Goal: Task Accomplishment & Management: Complete application form

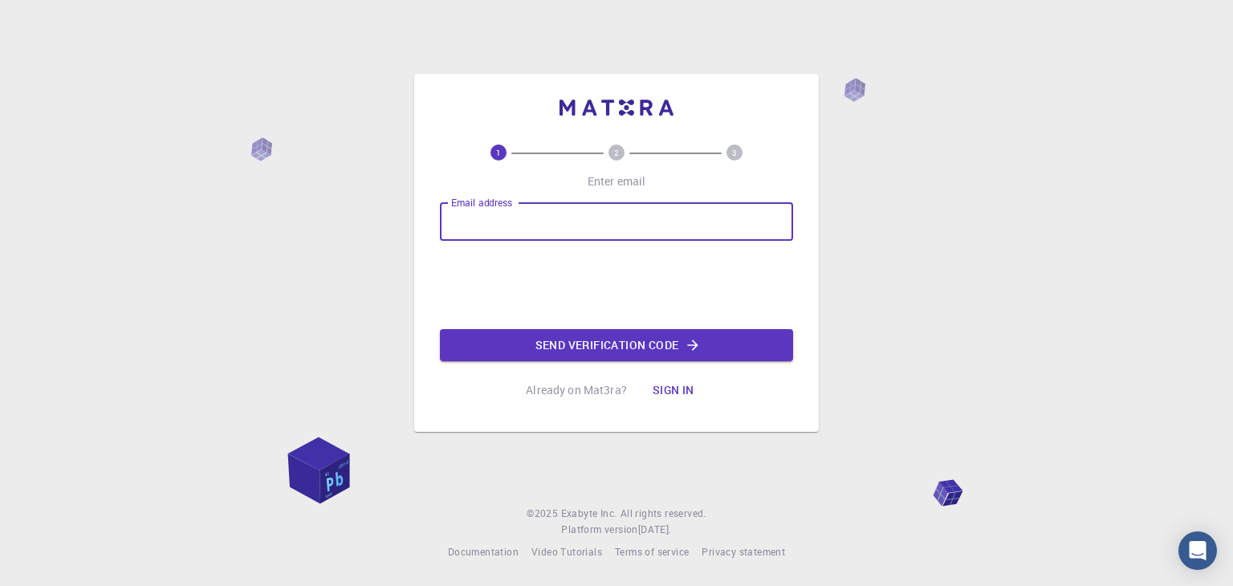
click at [601, 226] on input "Email address" at bounding box center [616, 221] width 353 height 39
type input "[EMAIL_ADDRESS][DOMAIN_NAME]"
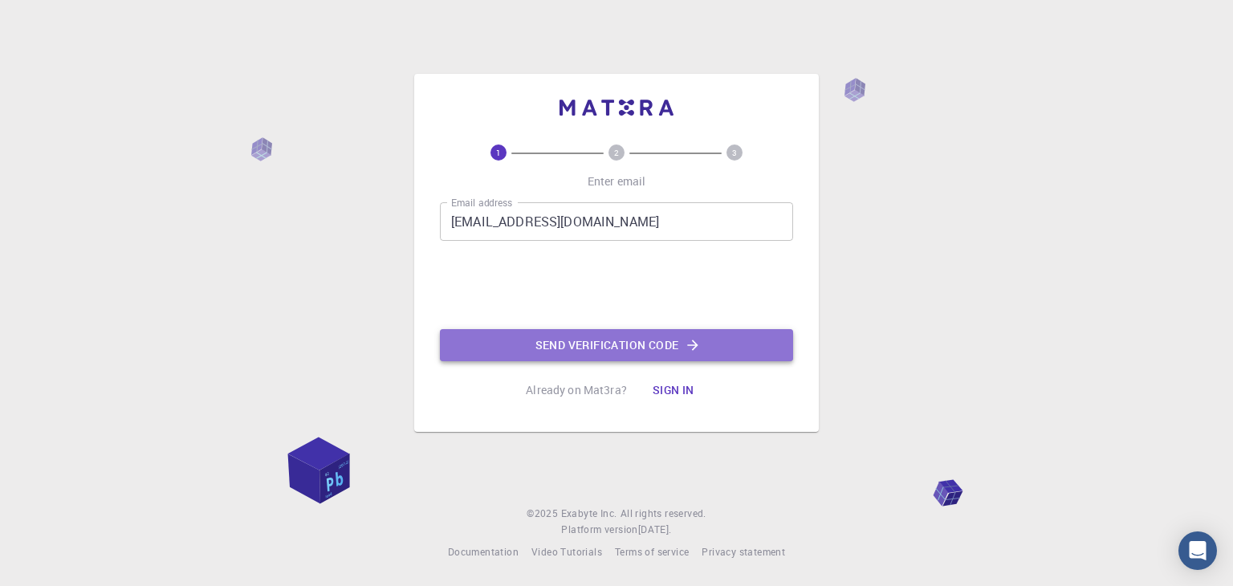
click at [539, 340] on button "Send verification code" at bounding box center [616, 345] width 353 height 32
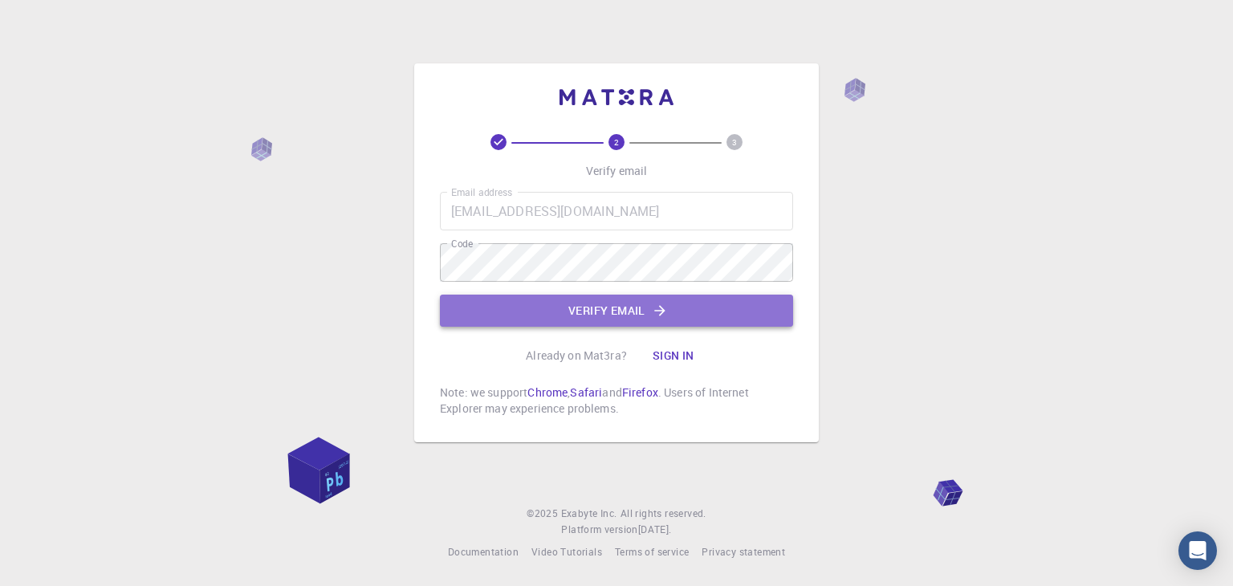
click at [646, 309] on button "Verify email" at bounding box center [616, 311] width 353 height 32
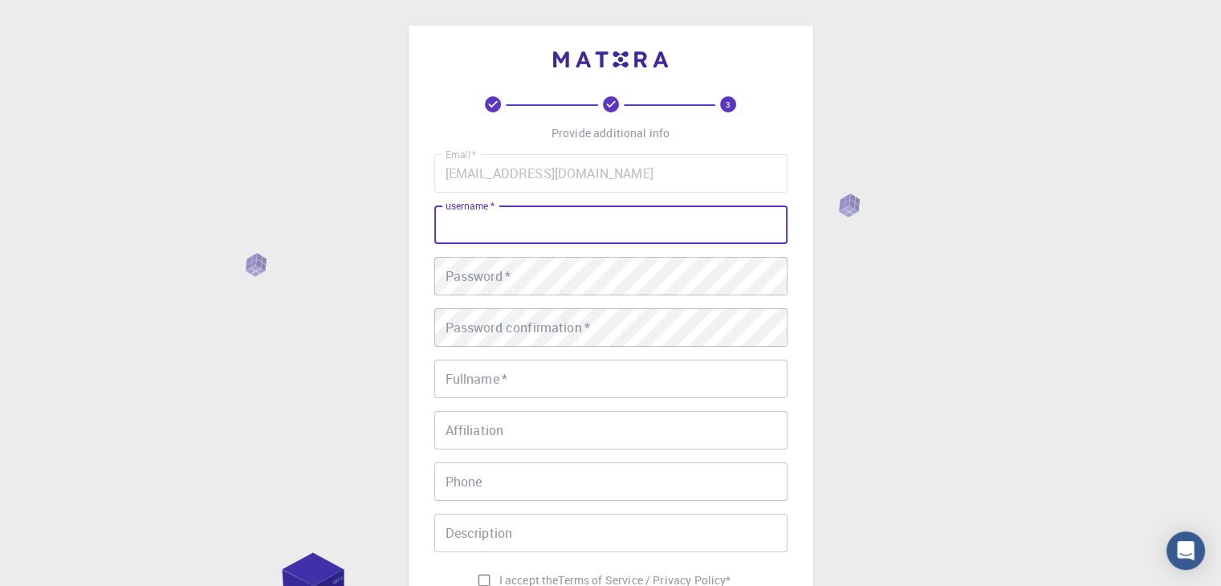
click at [624, 224] on input "username   *" at bounding box center [610, 225] width 353 height 39
type input "Annisa"
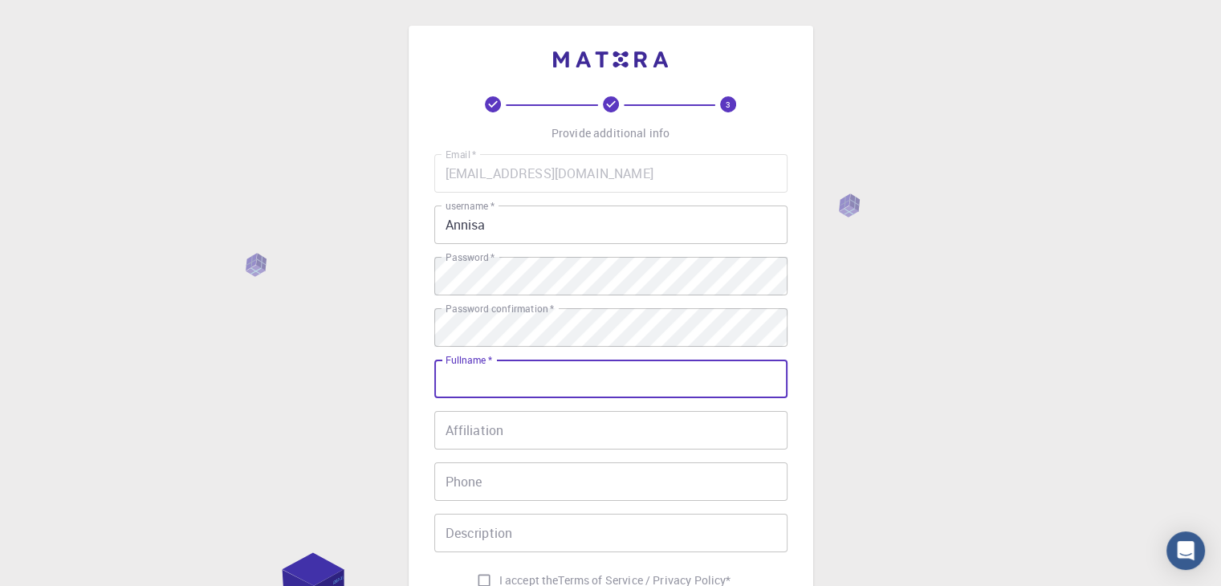
scroll to position [22, 0]
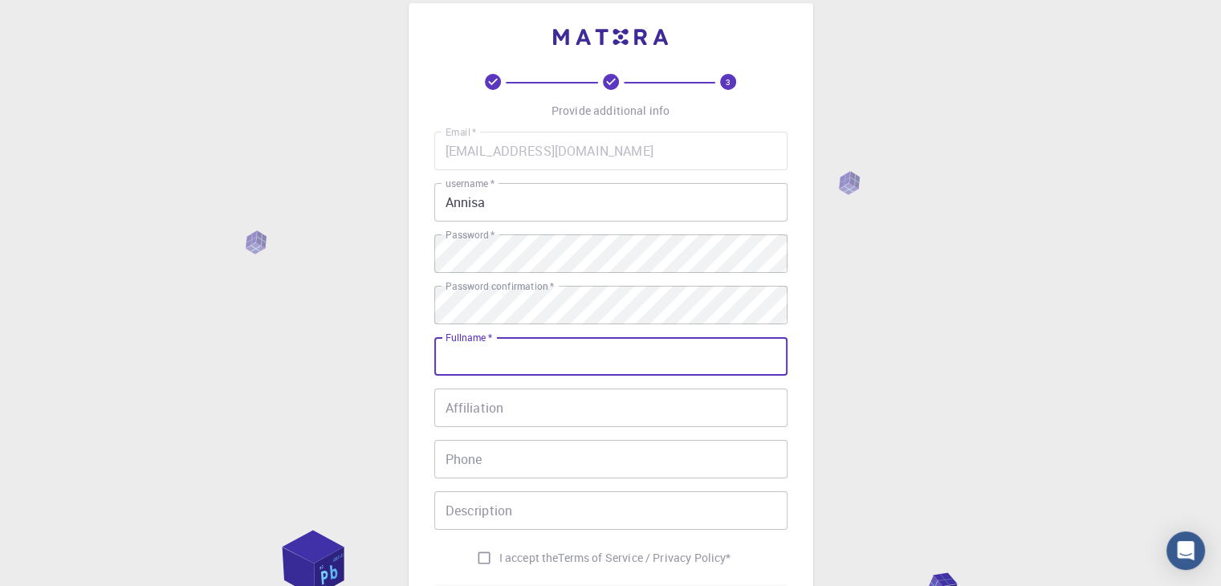
click at [527, 348] on input "Fullname   *" at bounding box center [610, 356] width 353 height 39
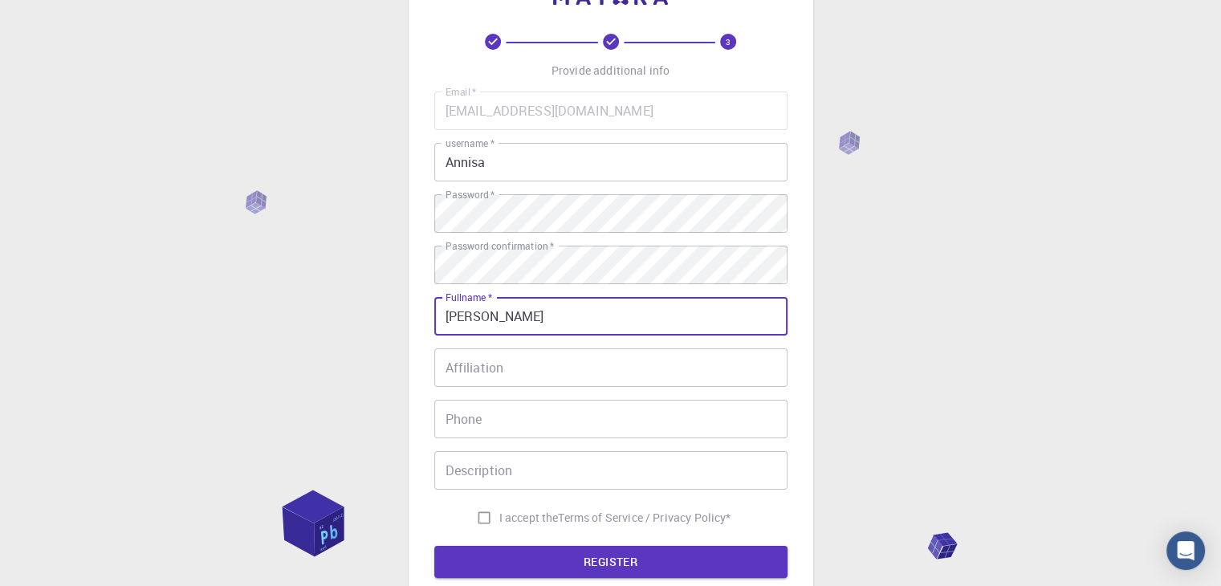
scroll to position [64, 0]
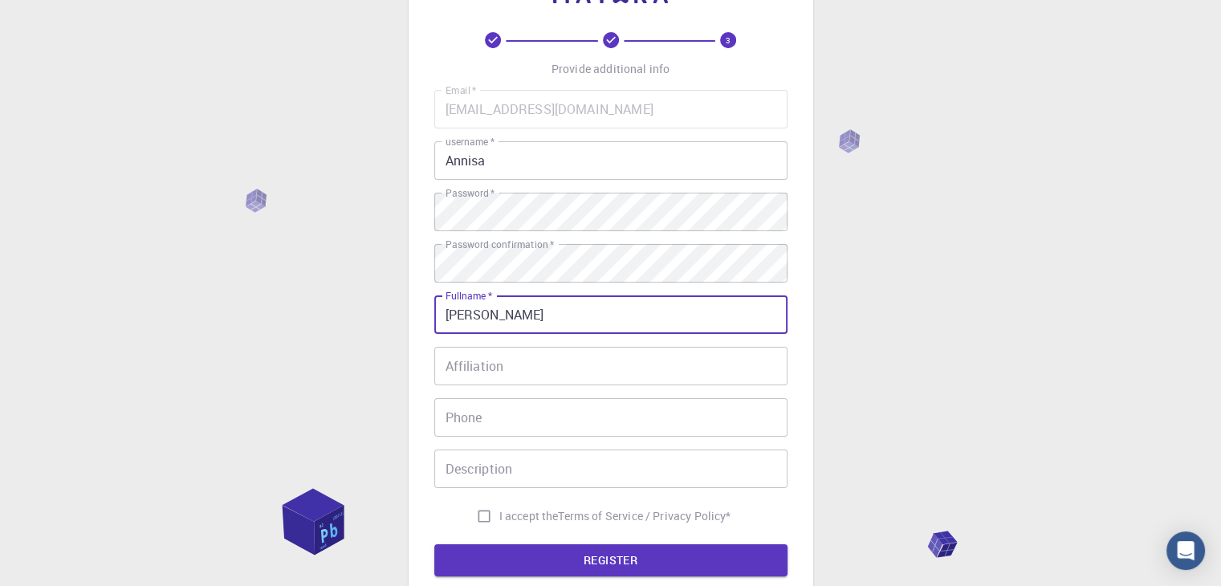
type input "[PERSON_NAME]"
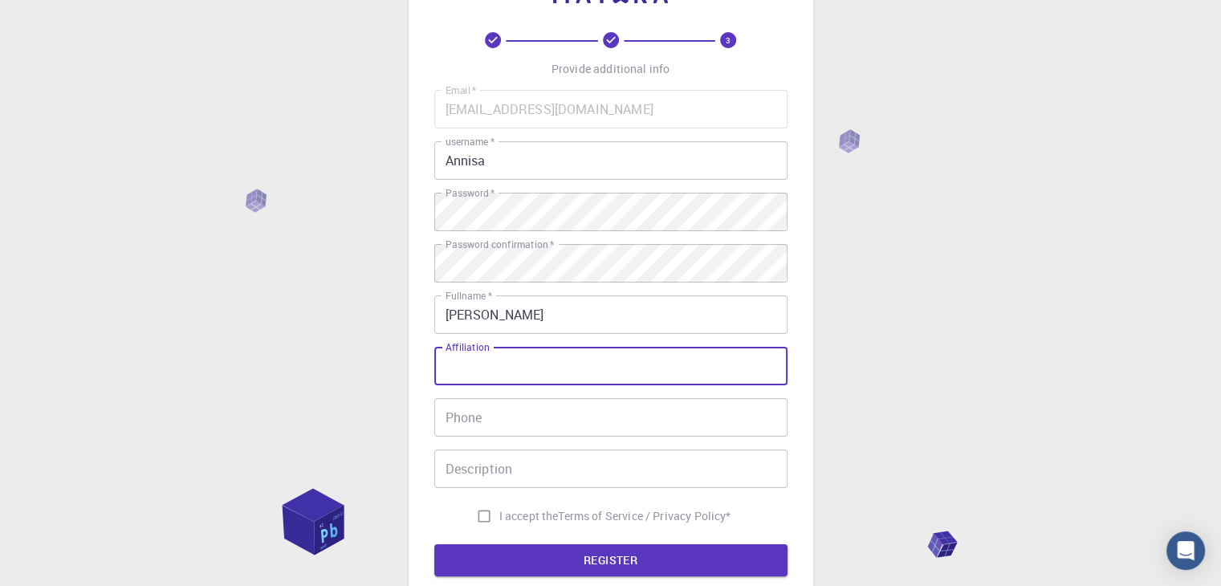
click at [491, 369] on input "Affiliation" at bounding box center [610, 366] width 353 height 39
type input "Individu"
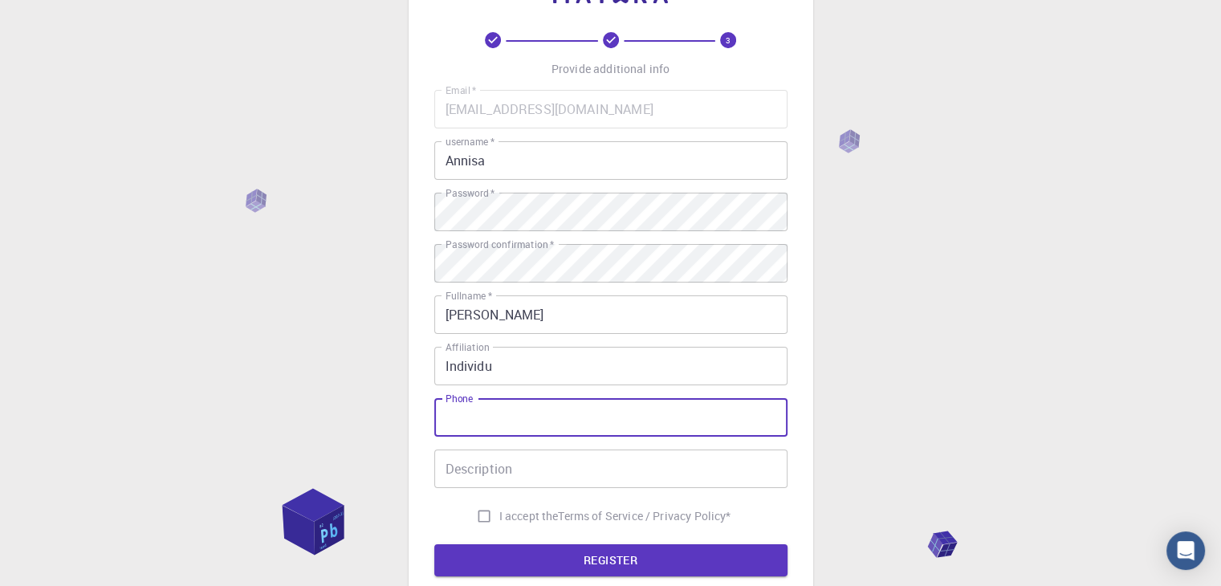
click at [456, 414] on input "Phone" at bounding box center [610, 417] width 353 height 39
type input "0895342794307"
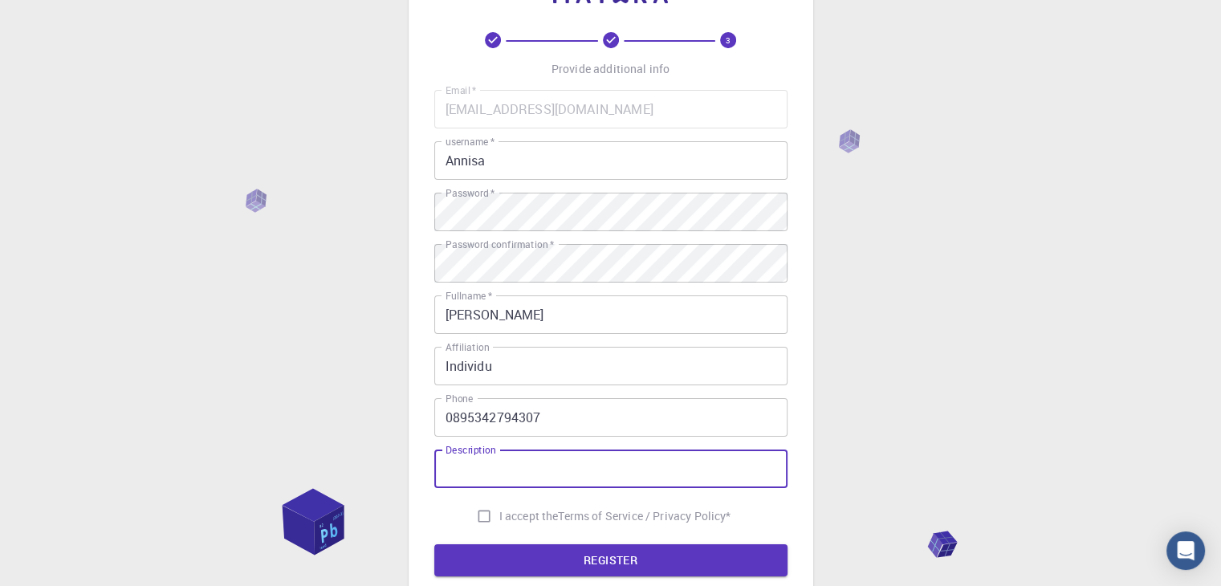
click at [503, 468] on input "Description" at bounding box center [610, 469] width 353 height 39
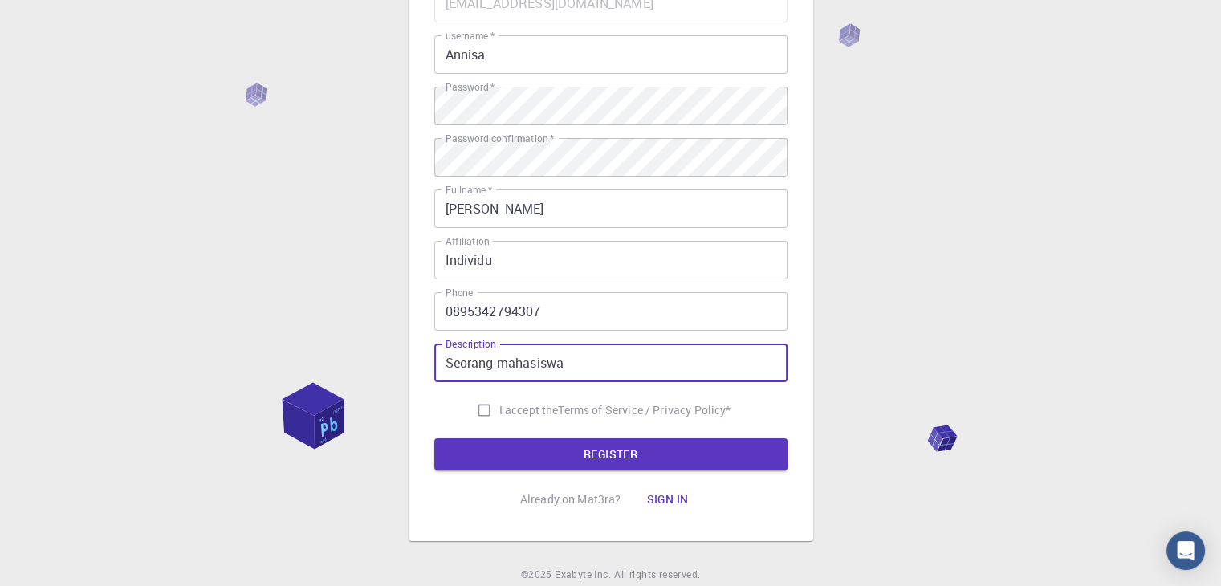
type input "Seorang mahasiswa"
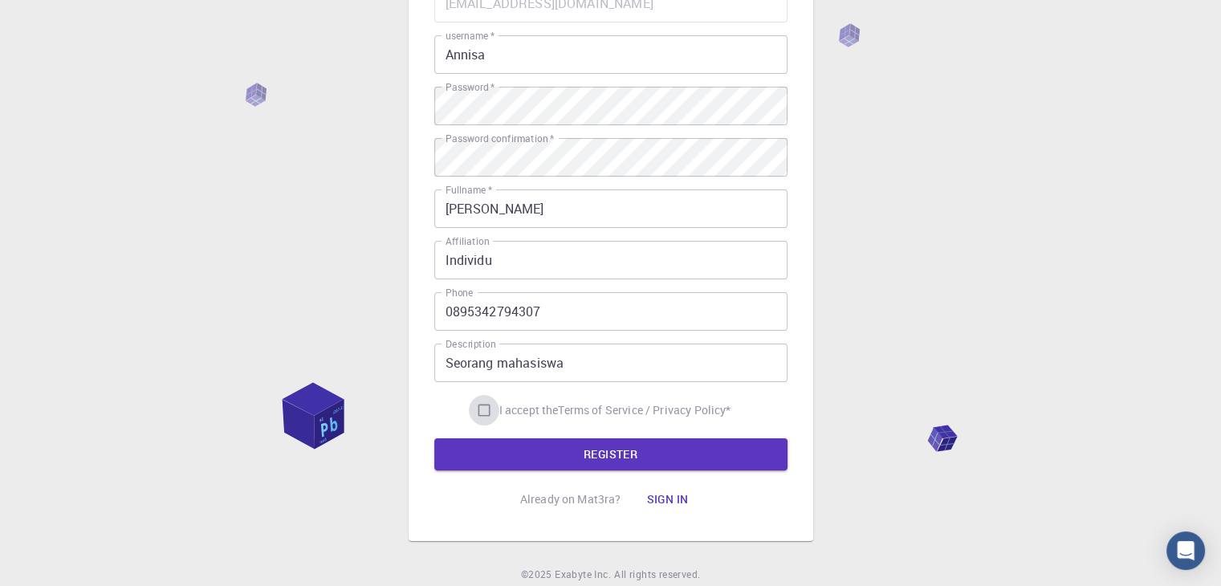
click at [476, 409] on input "I accept the Terms of Service / Privacy Policy *" at bounding box center [484, 410] width 31 height 31
checkbox input "true"
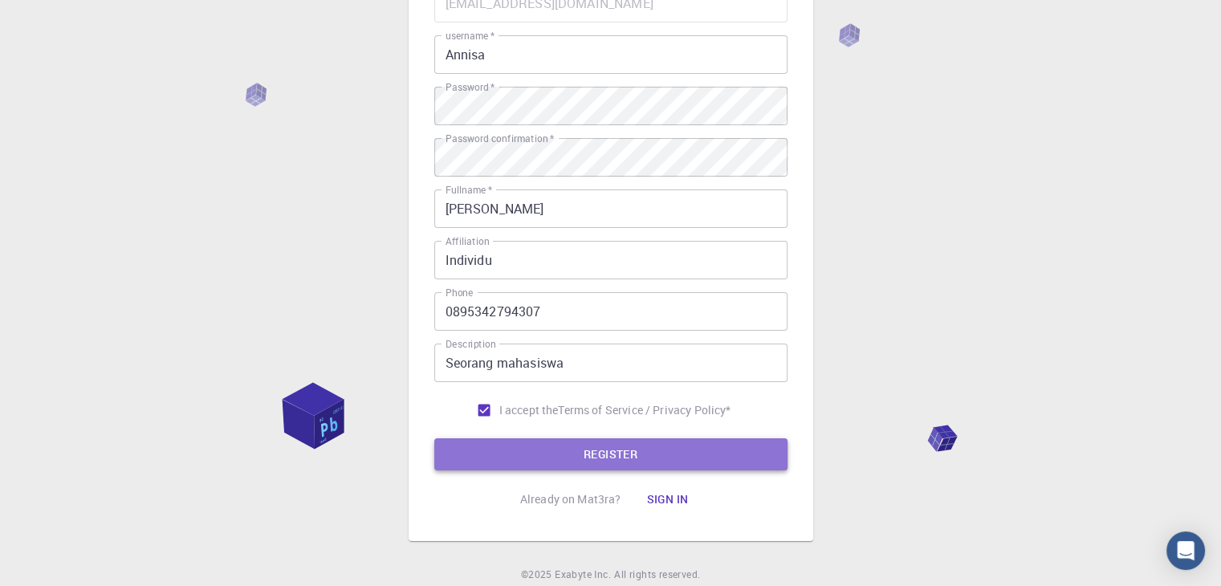
click at [498, 447] on button "REGISTER" at bounding box center [610, 454] width 353 height 32
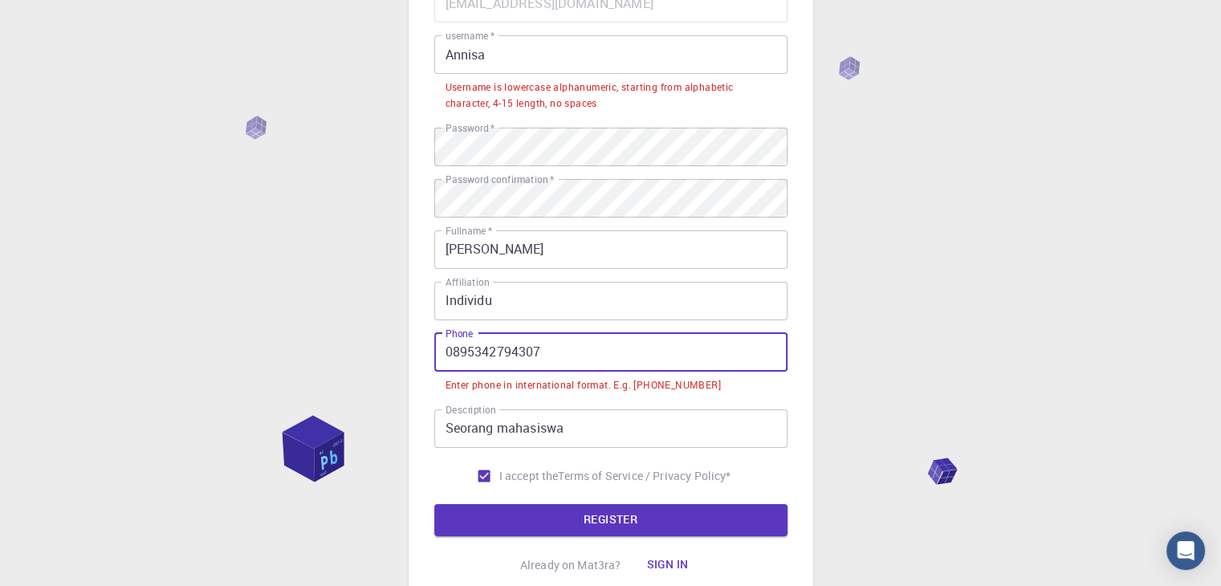
click at [614, 358] on input "0895342794307" at bounding box center [610, 352] width 353 height 39
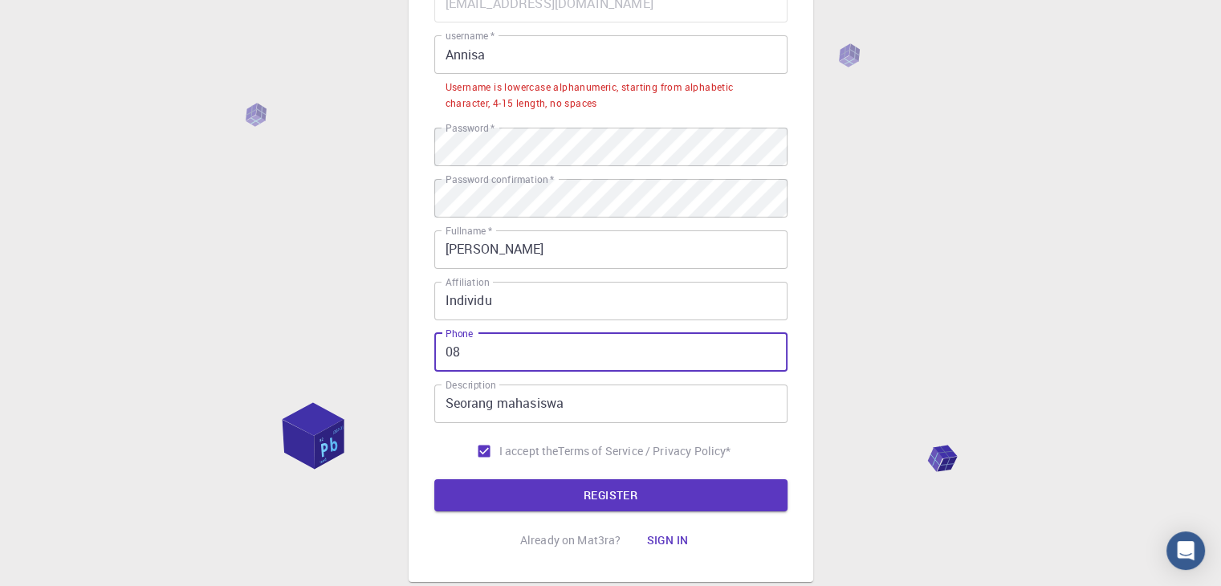
type input "0"
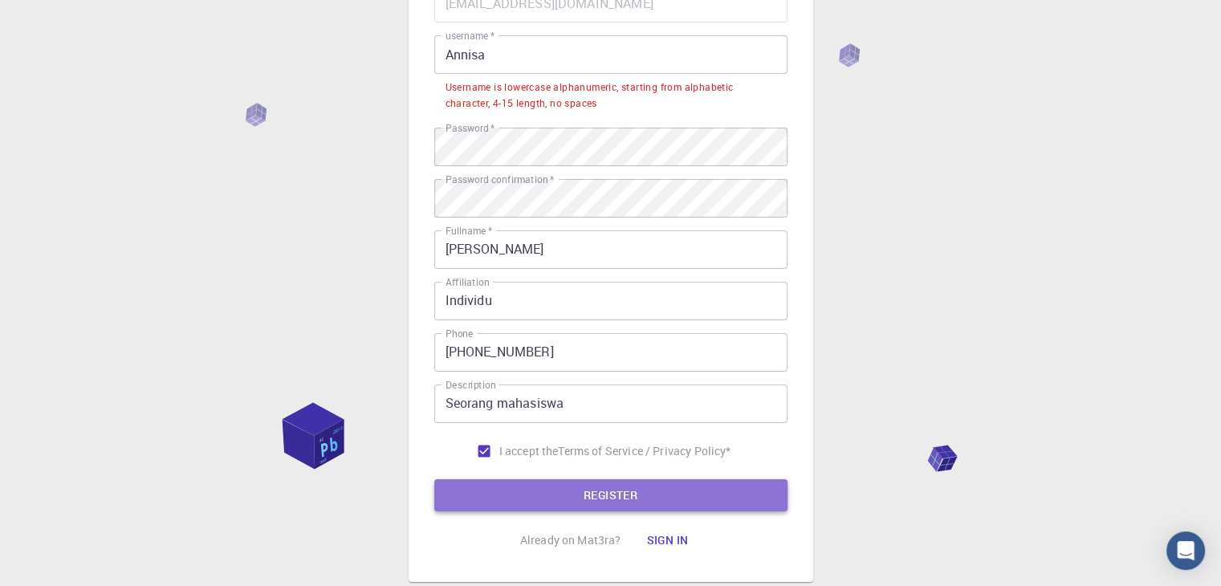
click at [540, 496] on button "REGISTER" at bounding box center [610, 495] width 353 height 32
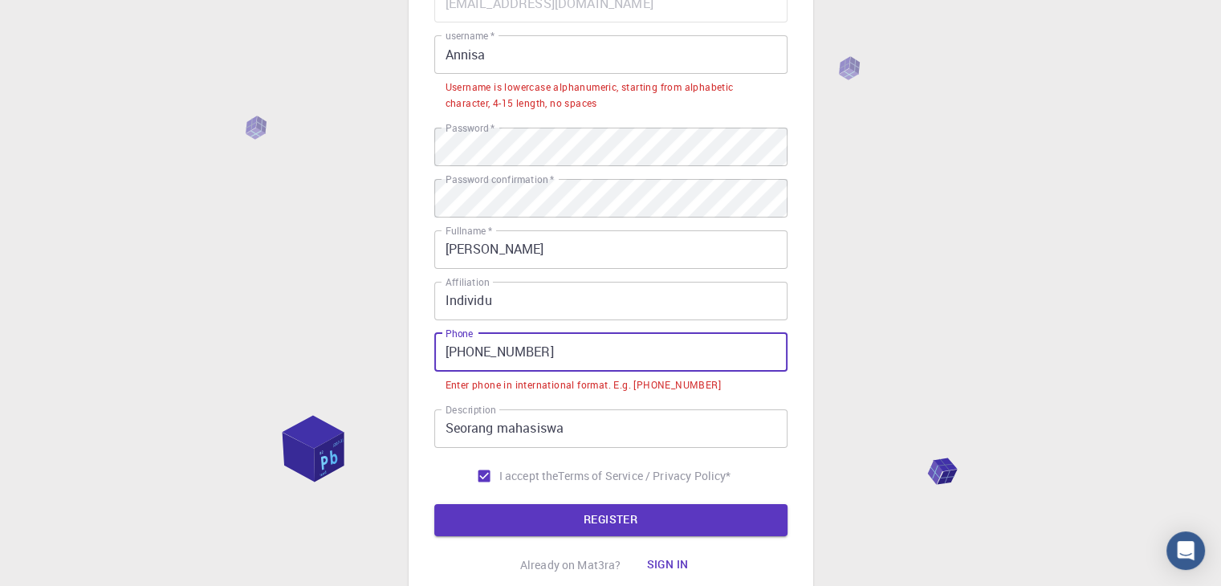
click at [472, 357] on input "[PHONE_NUMBER]" at bounding box center [610, 352] width 353 height 39
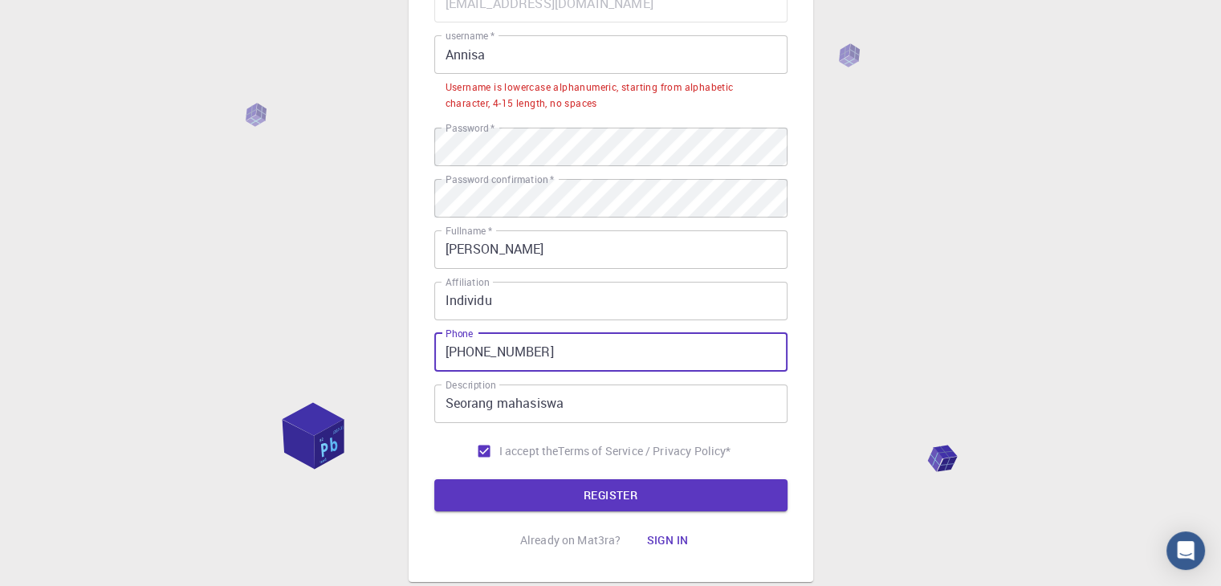
click at [488, 356] on input "[PHONE_NUMBER]" at bounding box center [610, 352] width 353 height 39
type input "[PHONE_NUMBER]"
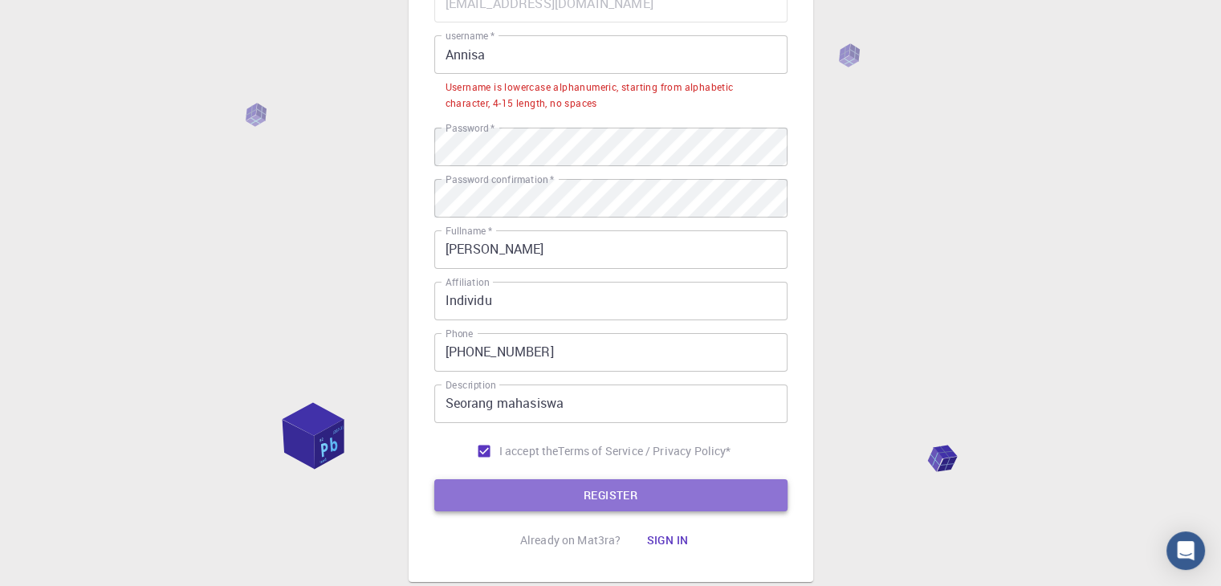
click at [505, 487] on button "REGISTER" at bounding box center [610, 495] width 353 height 32
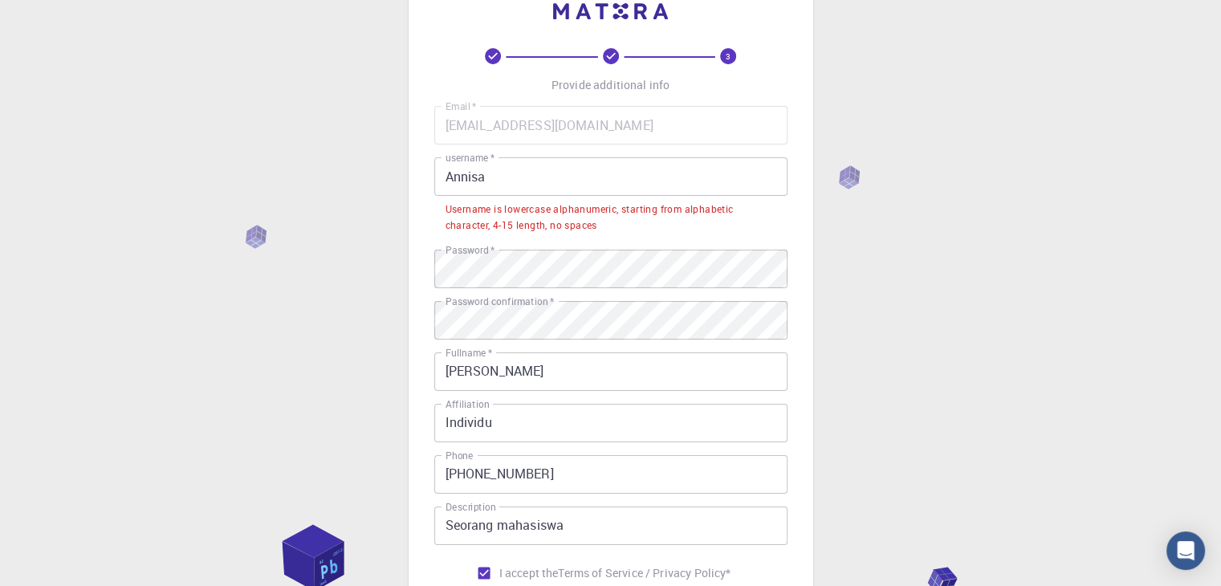
scroll to position [48, 0]
click at [632, 171] on input "Annisa" at bounding box center [610, 176] width 353 height 39
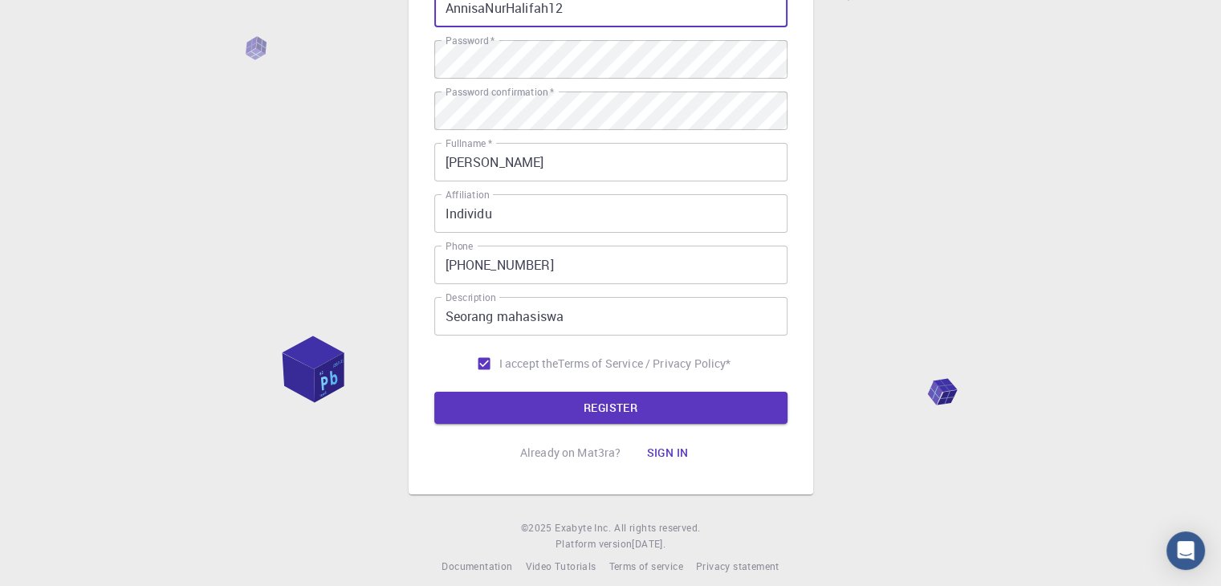
scroll to position [218, 0]
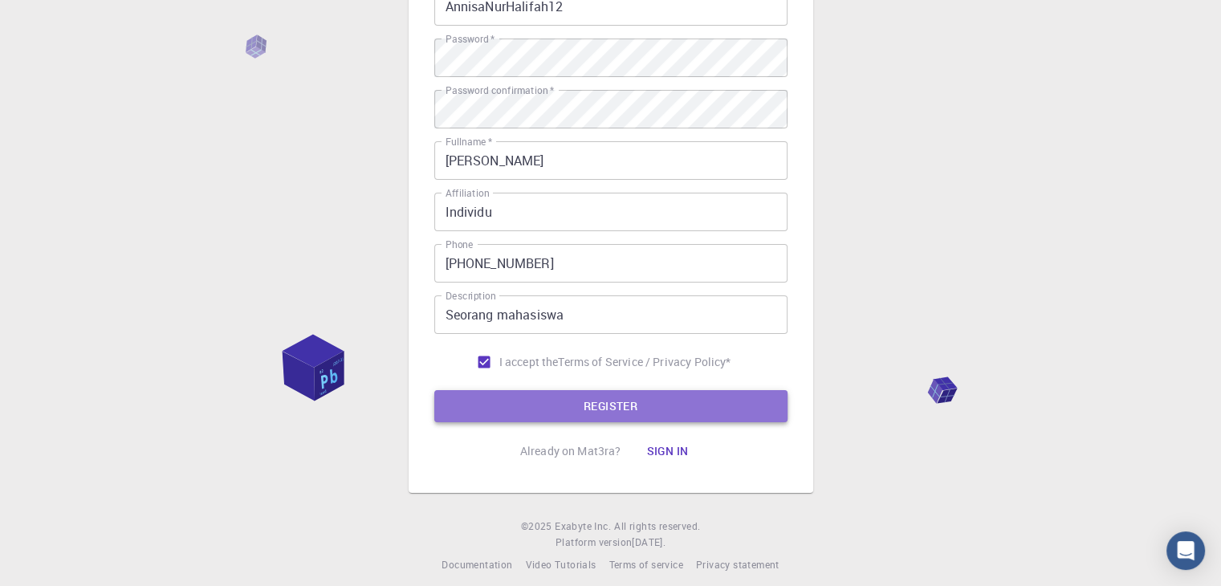
click at [621, 401] on button "REGISTER" at bounding box center [610, 406] width 353 height 32
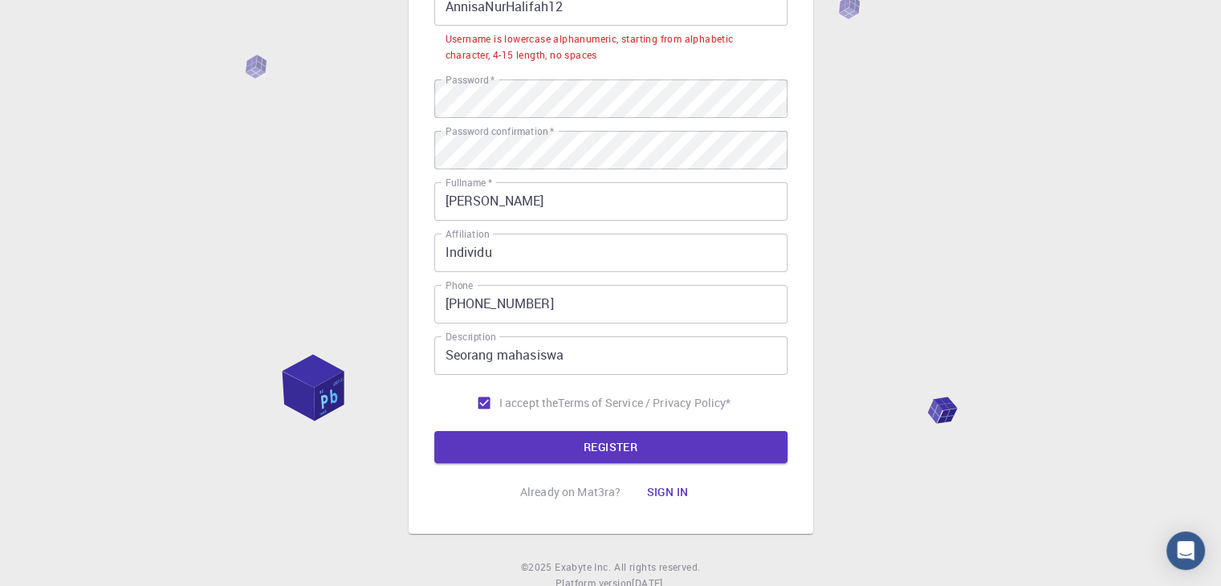
scroll to position [145, 0]
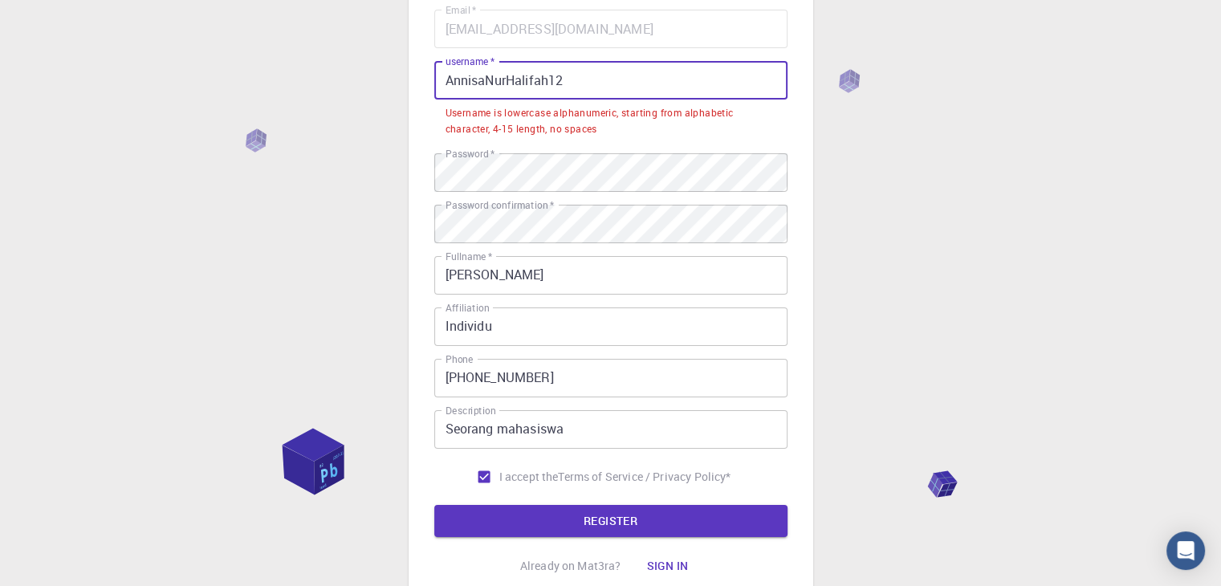
click at [659, 92] on input "AnnisaNurHalifah12" at bounding box center [610, 80] width 353 height 39
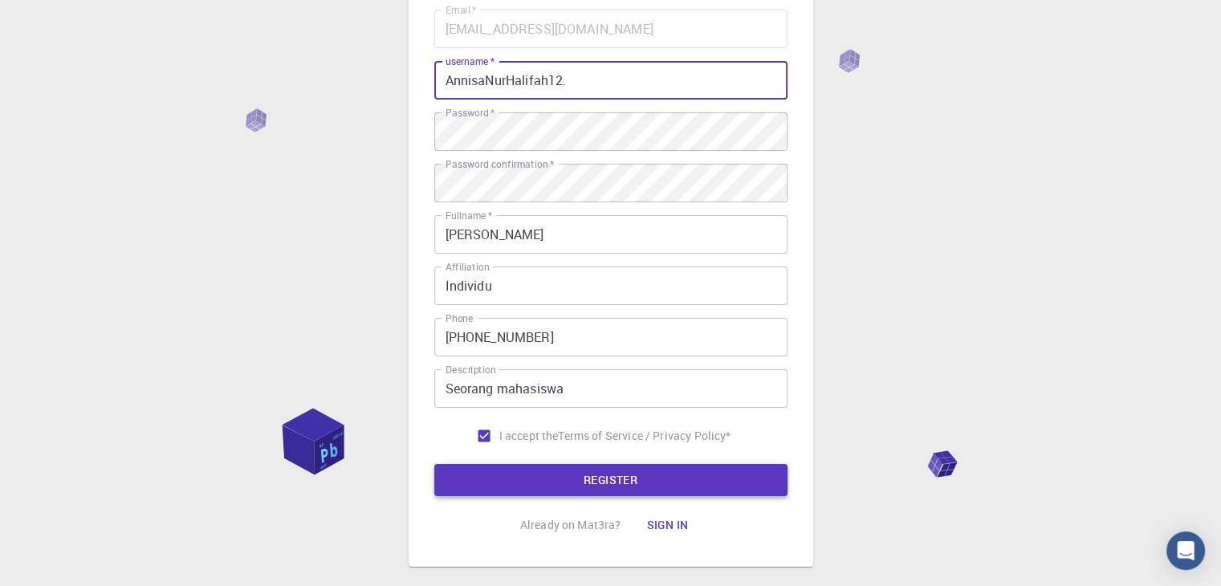
type input "AnnisaNurHalifah12."
click at [575, 472] on button "REGISTER" at bounding box center [610, 480] width 353 height 32
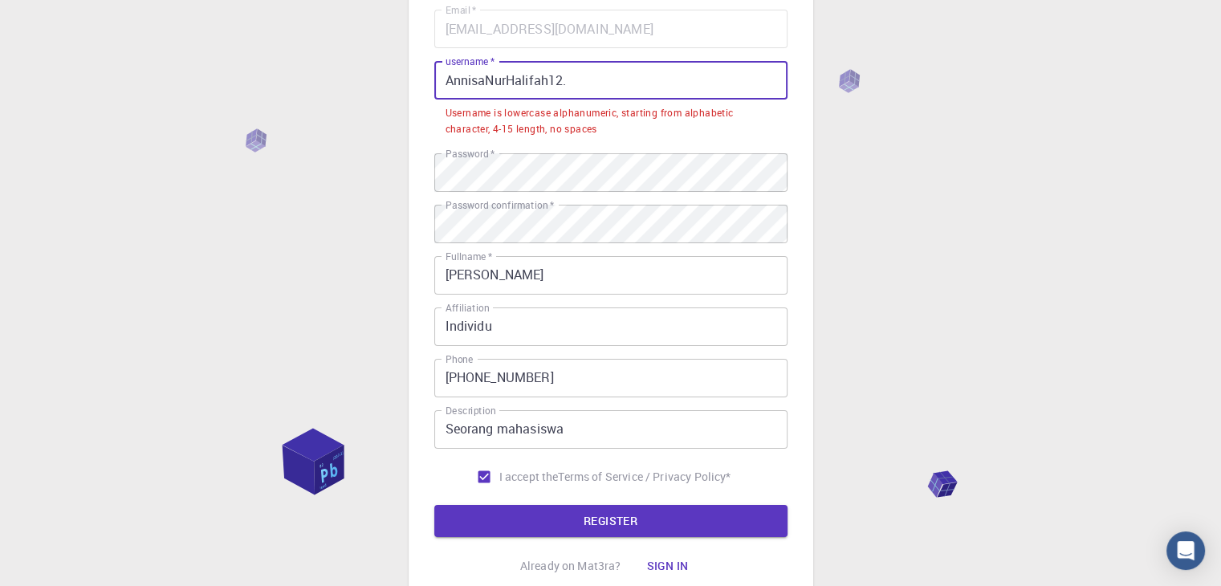
click at [633, 79] on input "AnnisaNurHalifah12." at bounding box center [610, 80] width 353 height 39
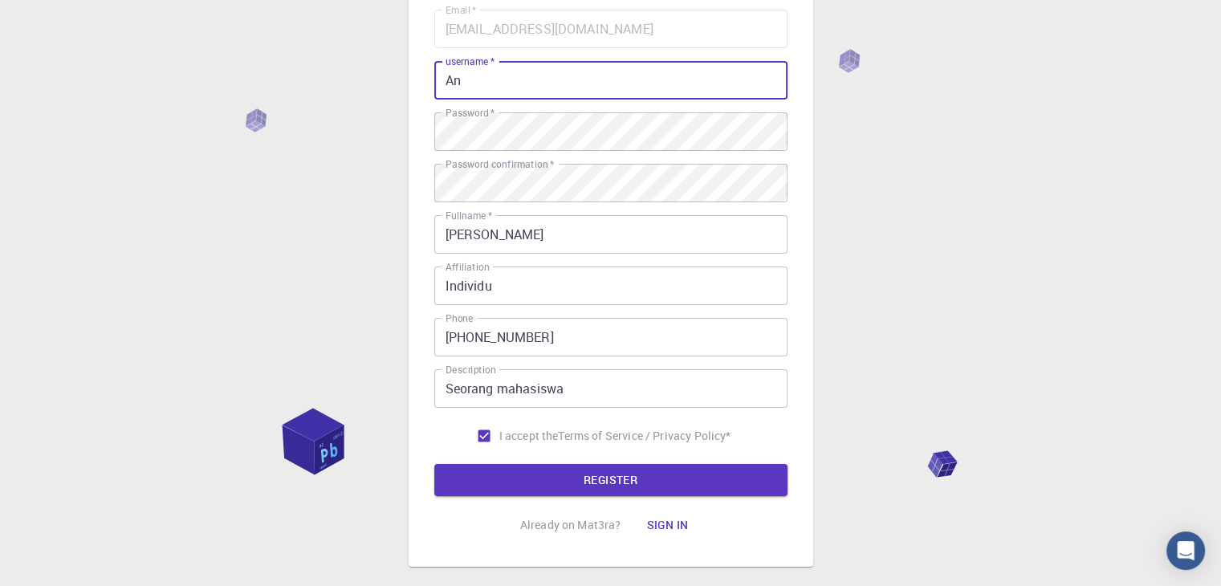
type input "A"
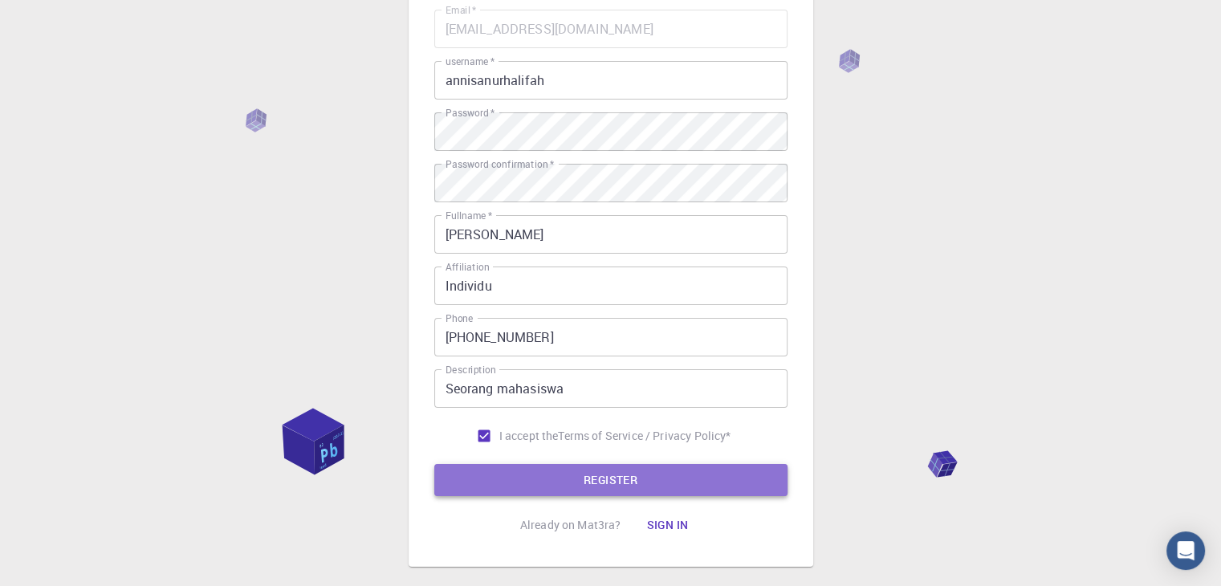
click at [568, 481] on button "REGISTER" at bounding box center [610, 480] width 353 height 32
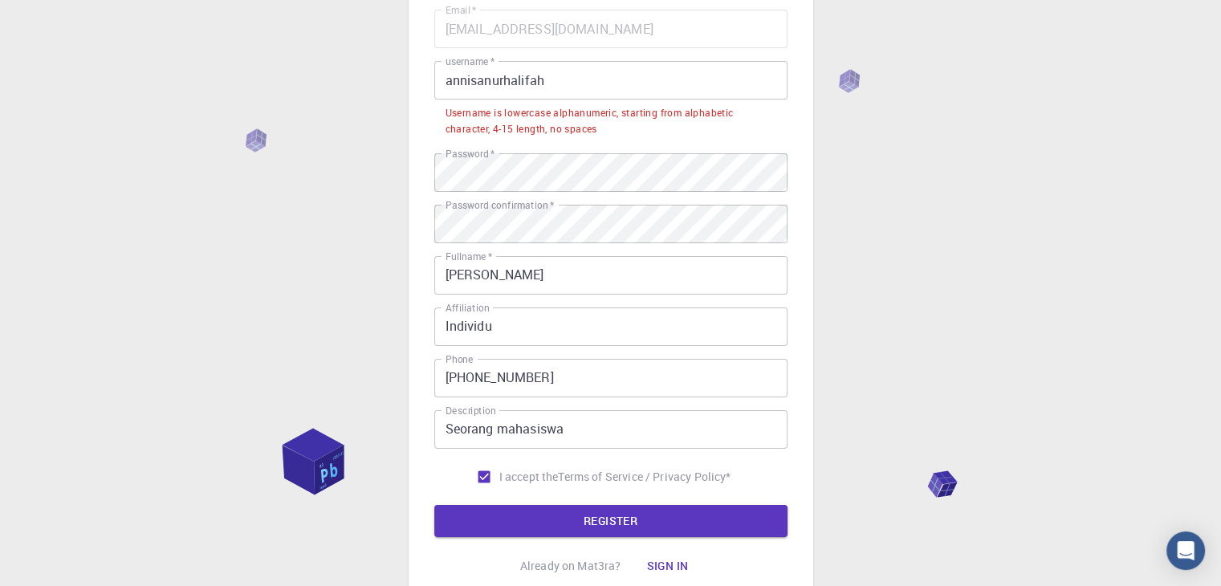
click at [589, 80] on input "annisanurhalifah" at bounding box center [610, 80] width 353 height 39
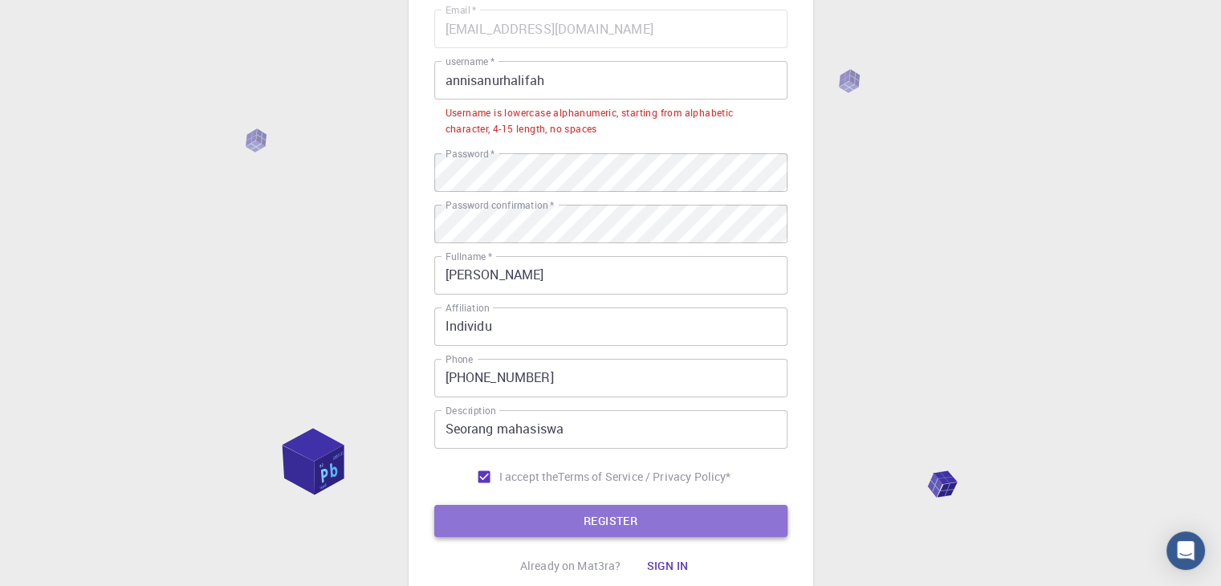
click at [560, 521] on button "REGISTER" at bounding box center [610, 521] width 353 height 32
click at [581, 521] on button "REGISTER" at bounding box center [610, 521] width 353 height 32
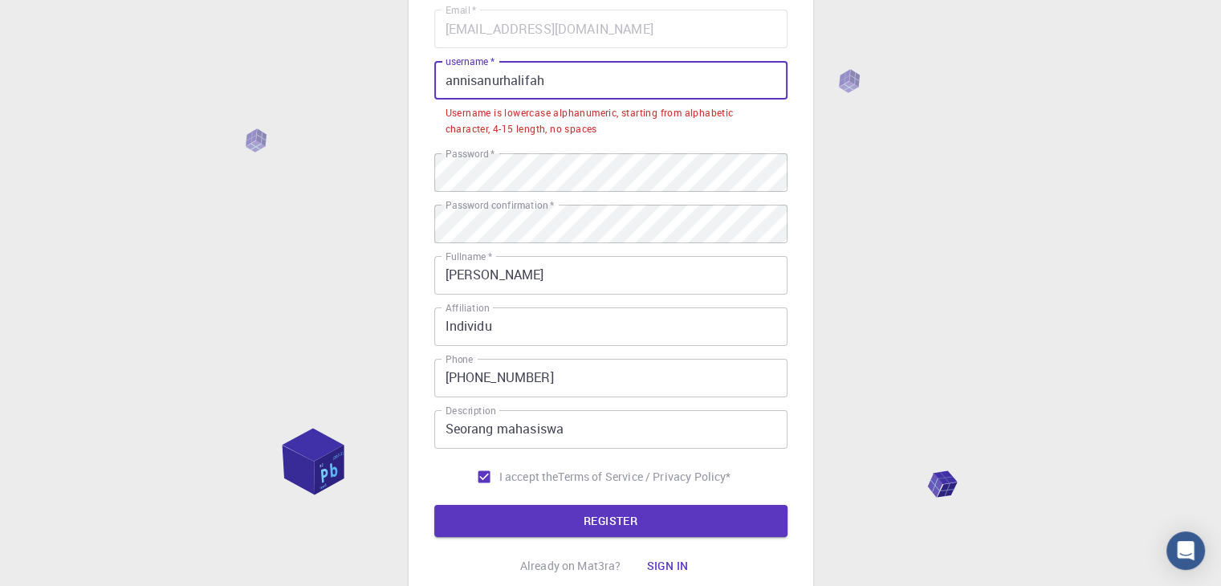
click at [703, 68] on input "annisanurhalifah" at bounding box center [610, 80] width 353 height 39
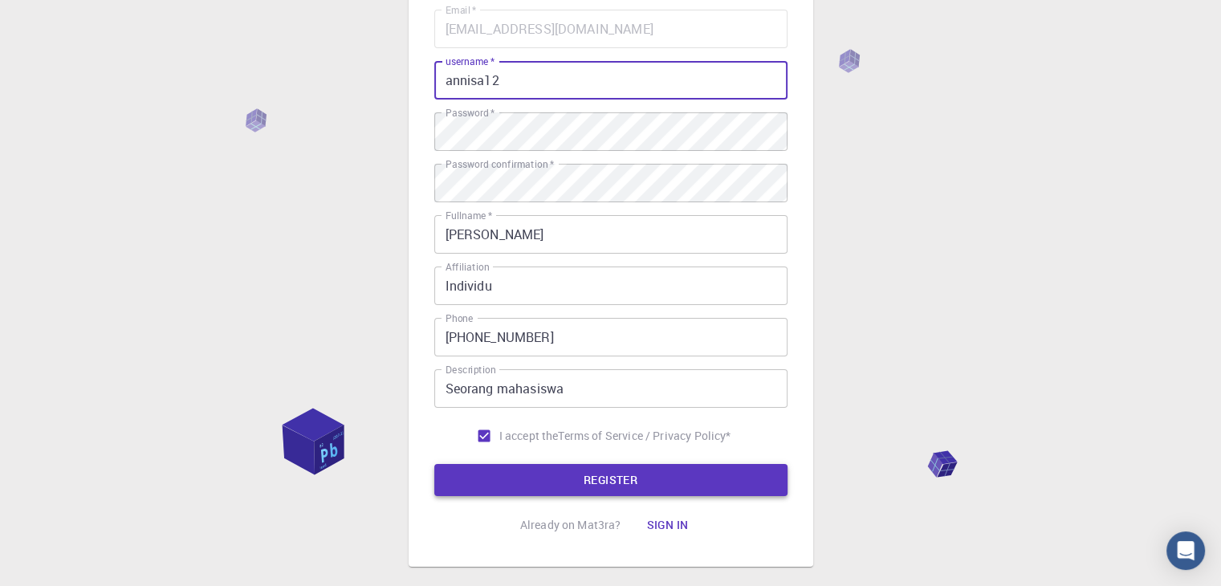
type input "annisa12"
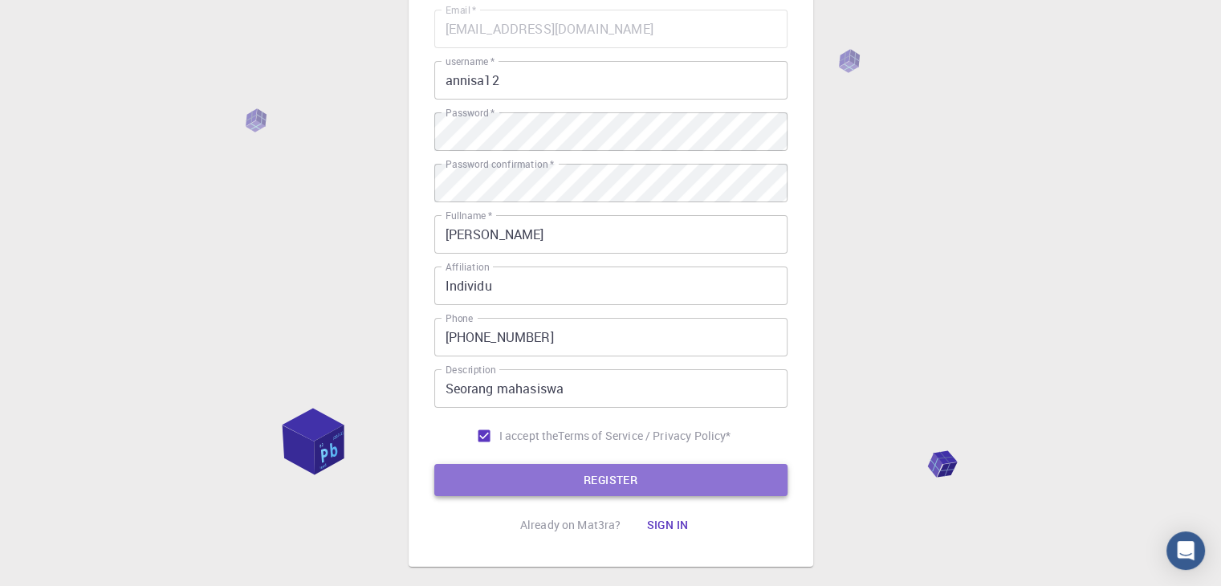
click at [604, 488] on button "REGISTER" at bounding box center [610, 480] width 353 height 32
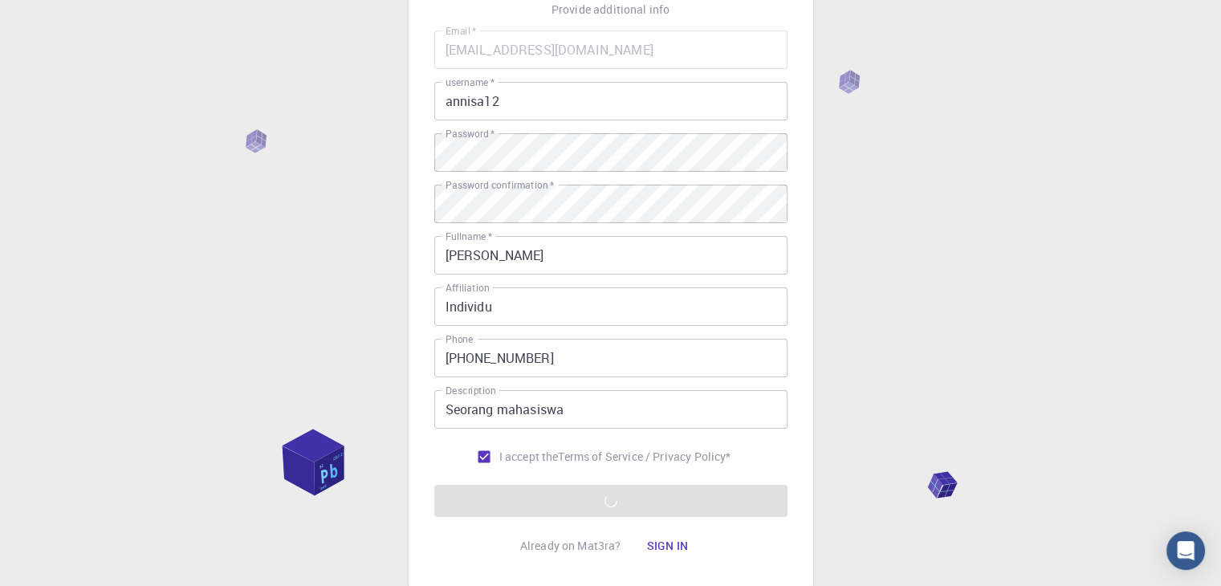
scroll to position [124, 0]
